Goal: Task Accomplishment & Management: Use online tool/utility

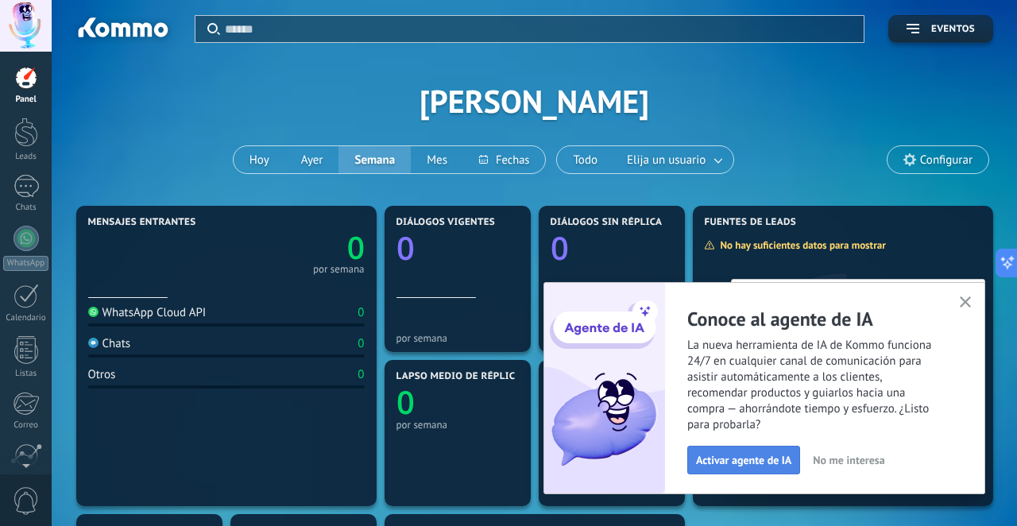
click at [762, 459] on span "Activar agente de IA" at bounding box center [743, 459] width 95 height 11
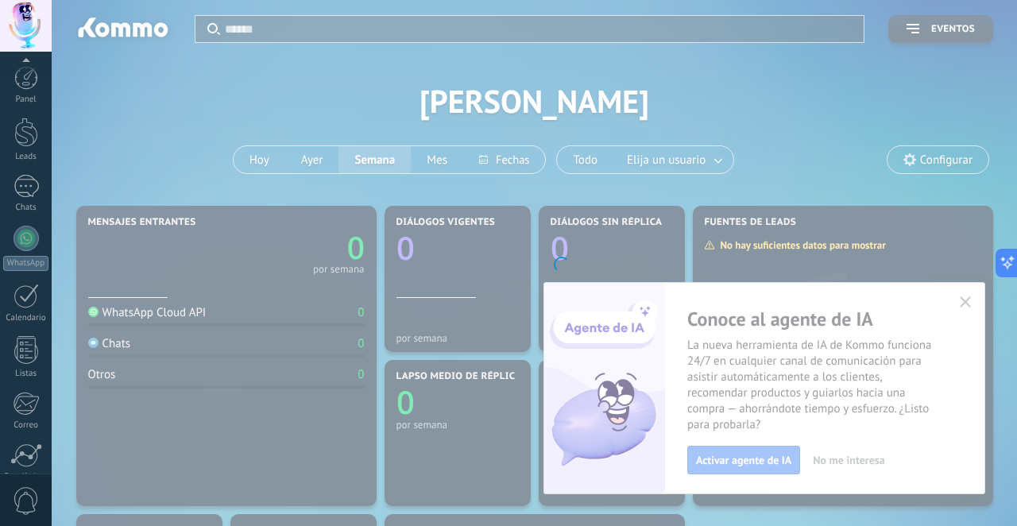
scroll to position [135, 0]
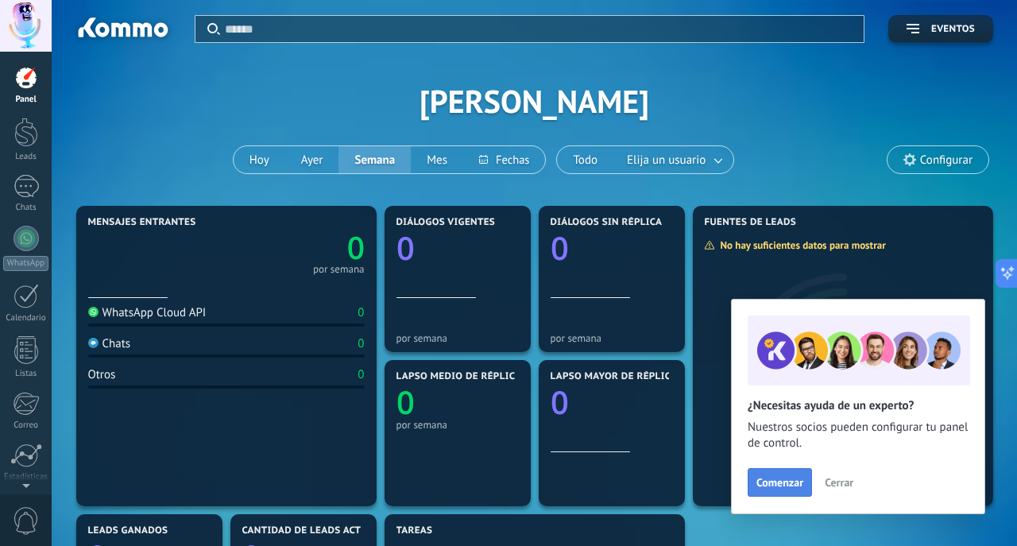
click at [777, 482] on span "Comenzar" at bounding box center [779, 482] width 47 height 11
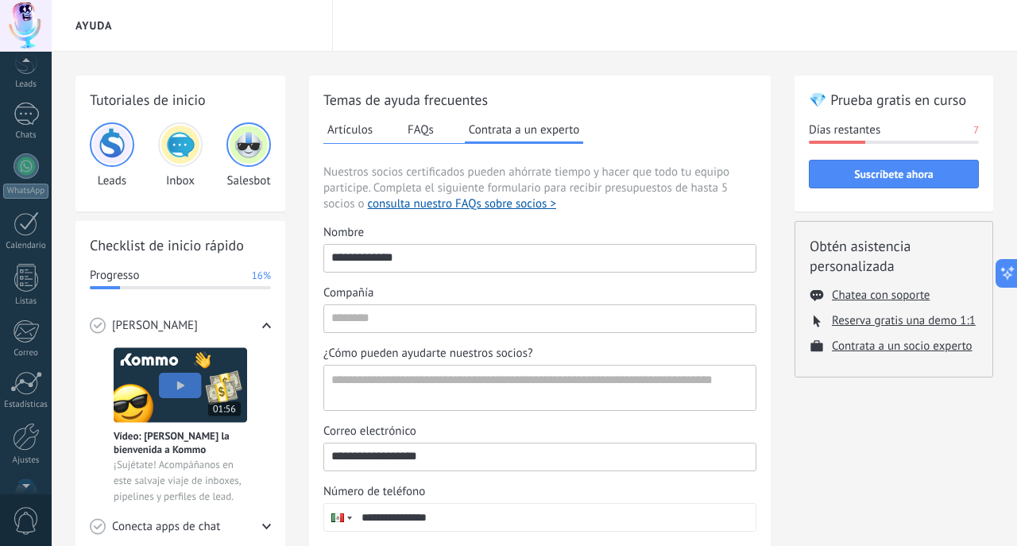
scroll to position [115, 0]
